Goal: Browse casually

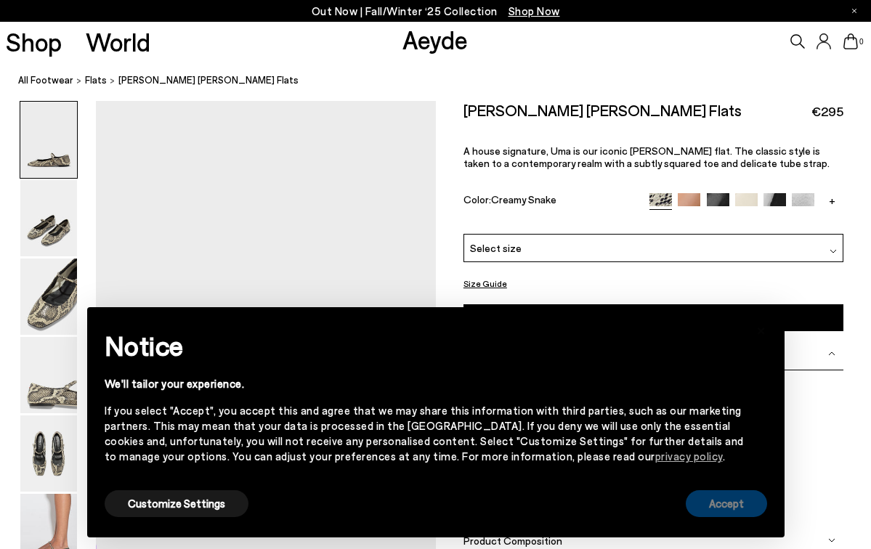
click at [734, 509] on button "Accept" at bounding box center [726, 503] width 81 height 27
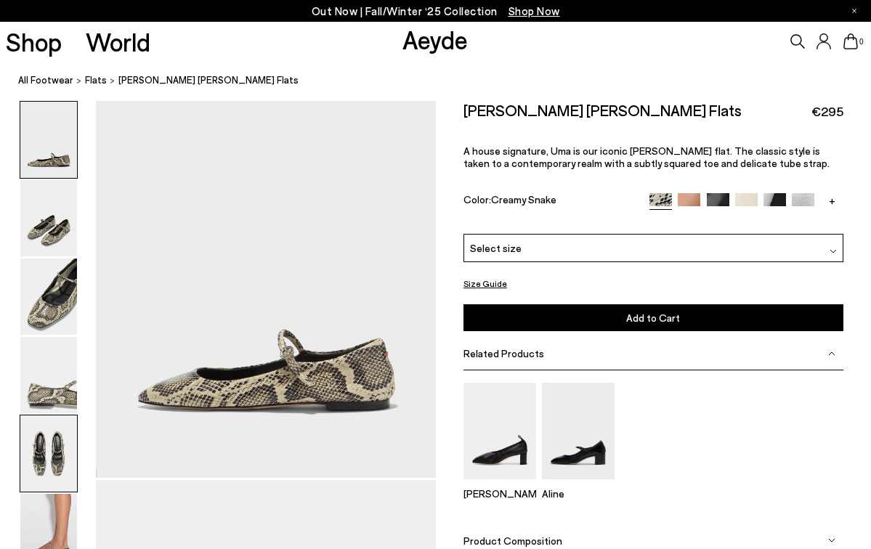
click at [32, 458] on img at bounding box center [48, 454] width 57 height 76
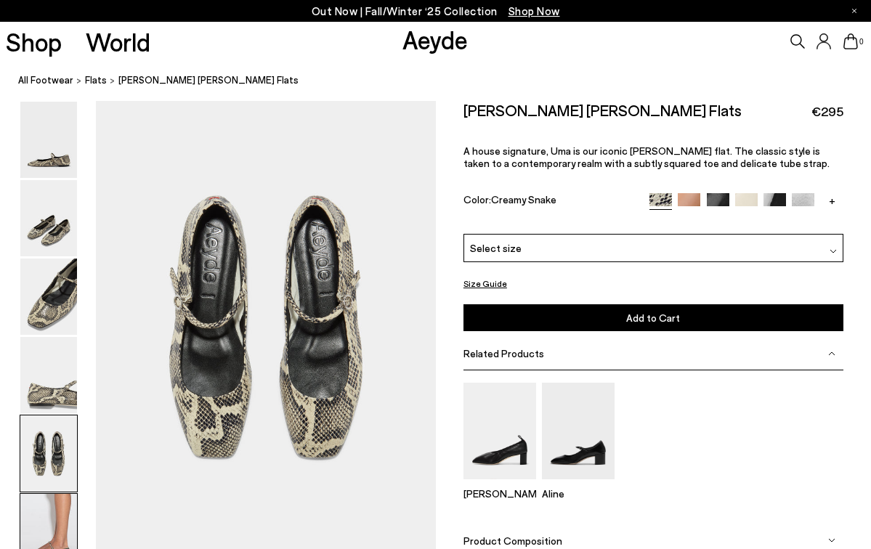
click at [44, 506] on img at bounding box center [48, 532] width 57 height 76
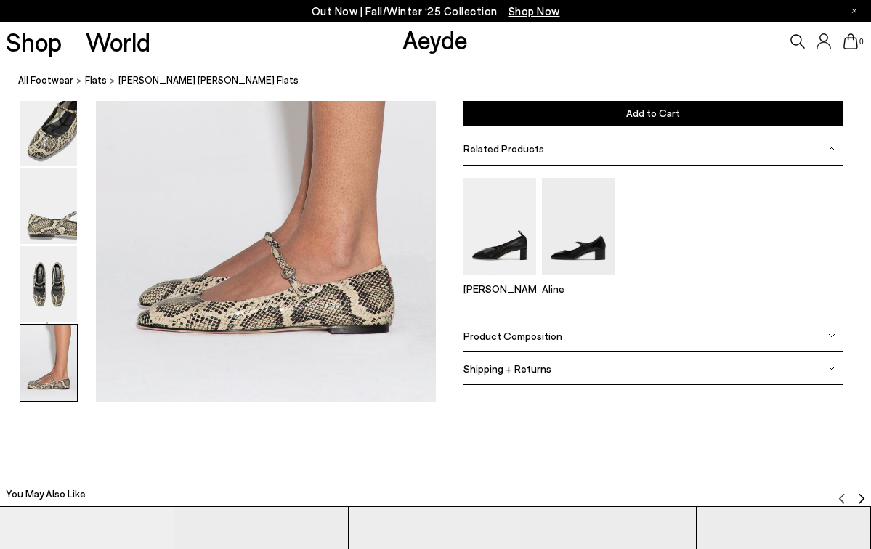
scroll to position [2430, 0]
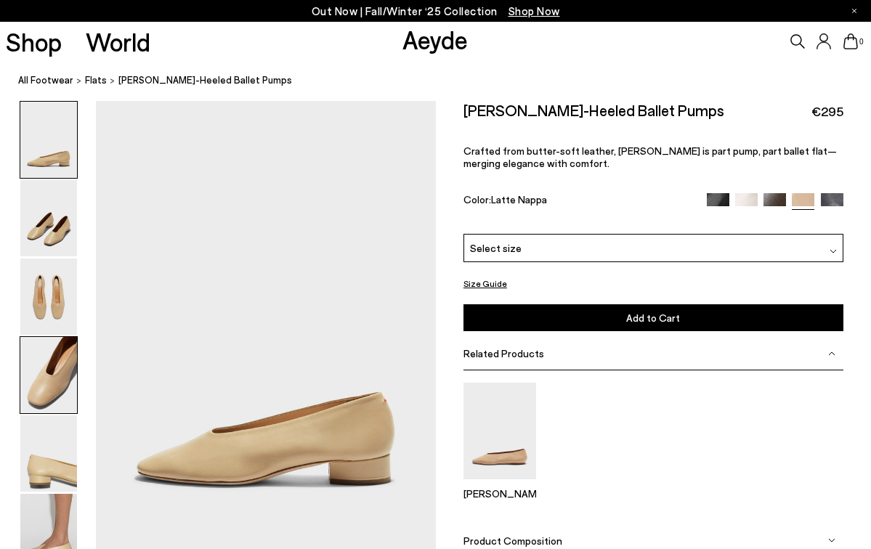
click at [72, 385] on img at bounding box center [48, 375] width 57 height 76
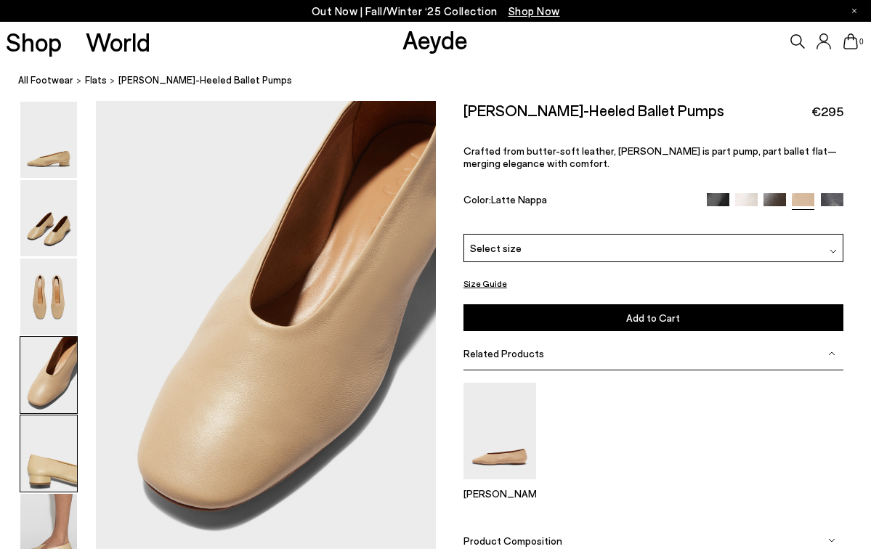
click at [60, 460] on img at bounding box center [48, 454] width 57 height 76
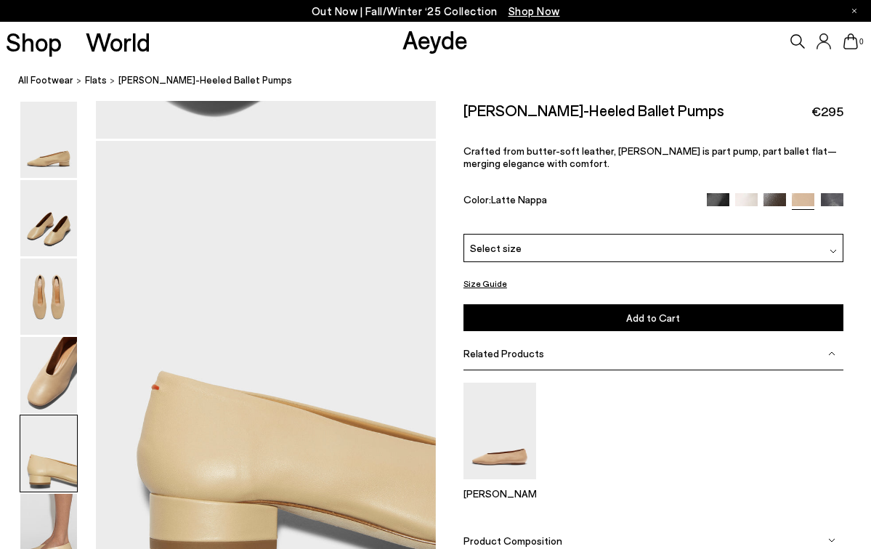
scroll to position [1821, 0]
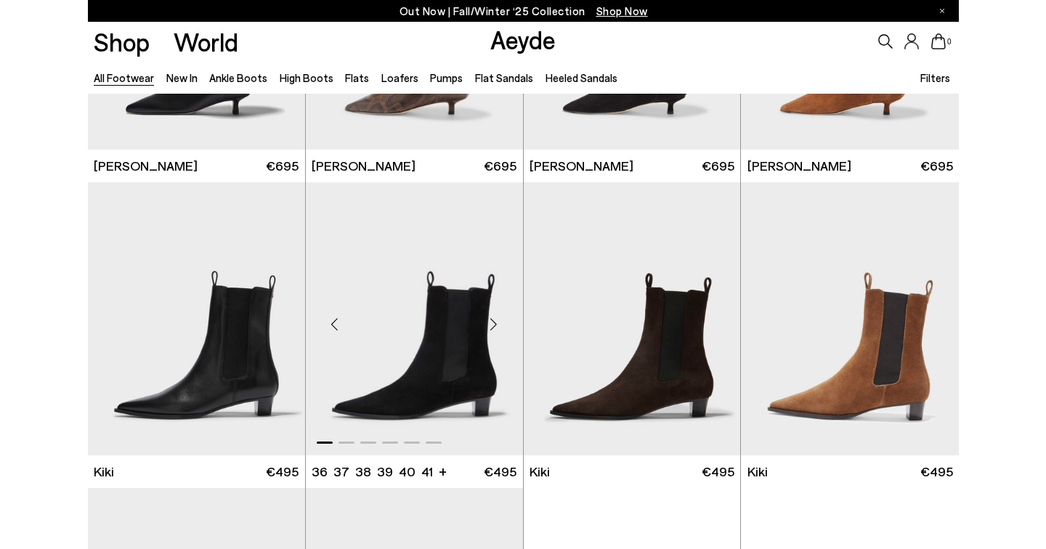
scroll to position [4713, 0]
